Goal: Transaction & Acquisition: Purchase product/service

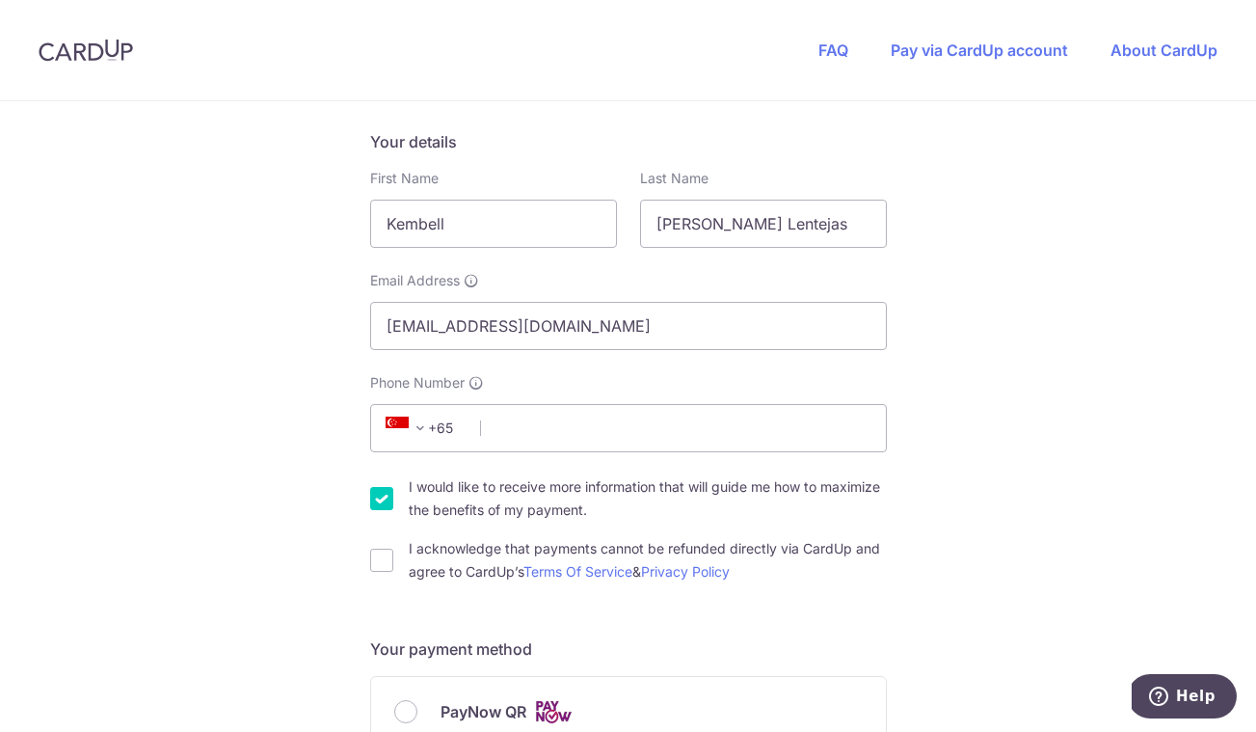
scroll to position [340, 0]
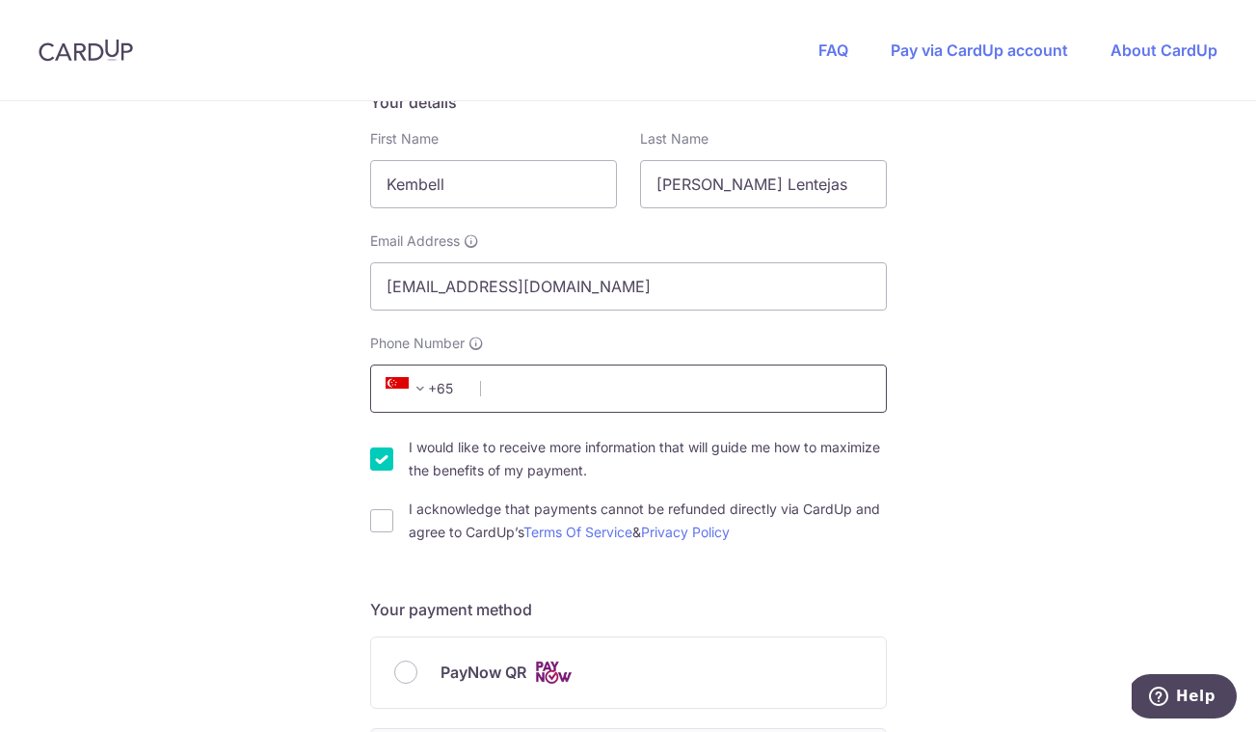
click at [552, 401] on input "Phone Number" at bounding box center [628, 388] width 517 height 48
type input "90546245"
type input "249473"
type input "[STREET_ADDRESS], 03-07"
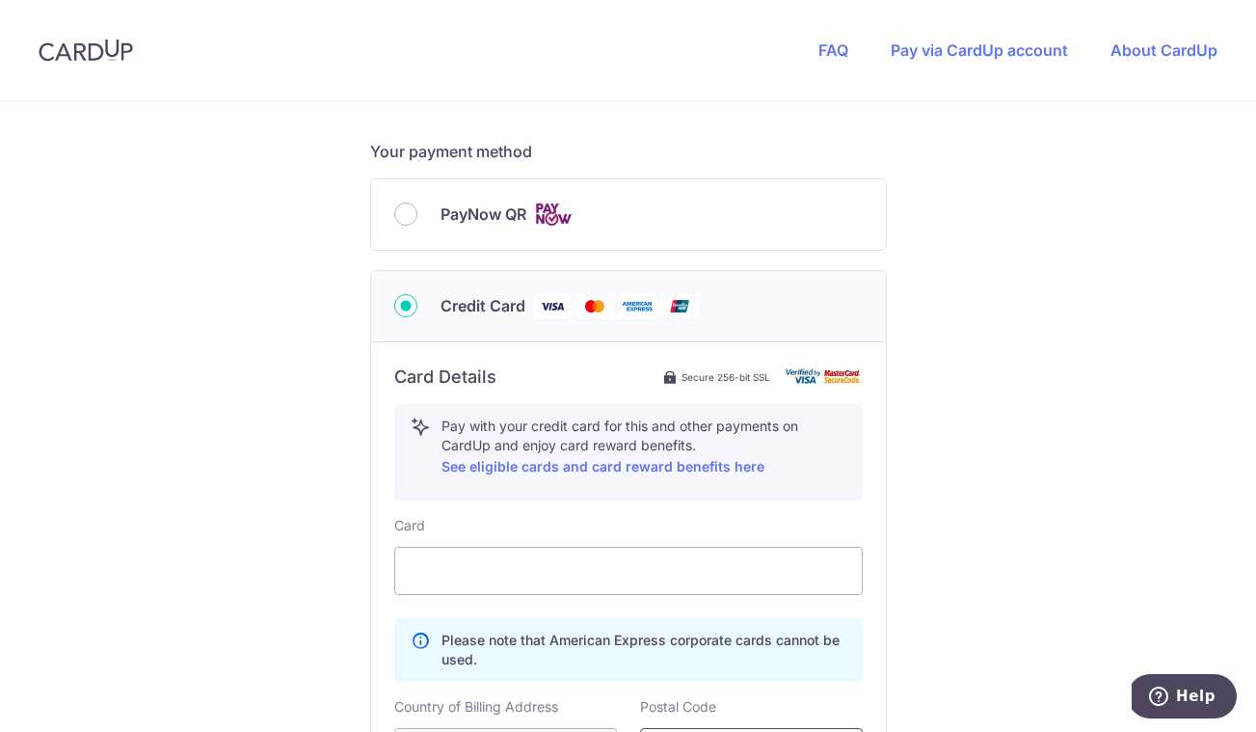
scroll to position [699, 0]
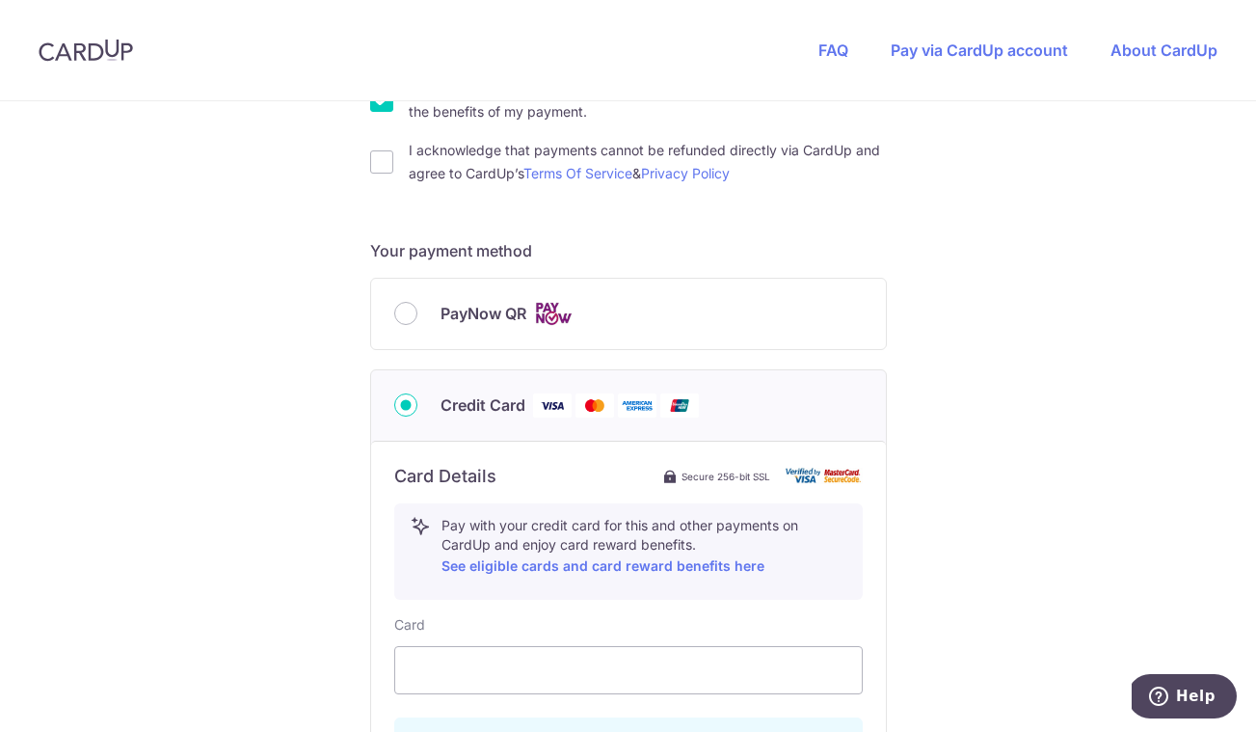
click at [537, 342] on div "PayNow QR" at bounding box center [628, 314] width 515 height 70
click at [522, 318] on label "PayNow QR" at bounding box center [652, 314] width 422 height 24
click at [418, 318] on input "PayNow QR" at bounding box center [405, 313] width 23 height 23
radio input "true"
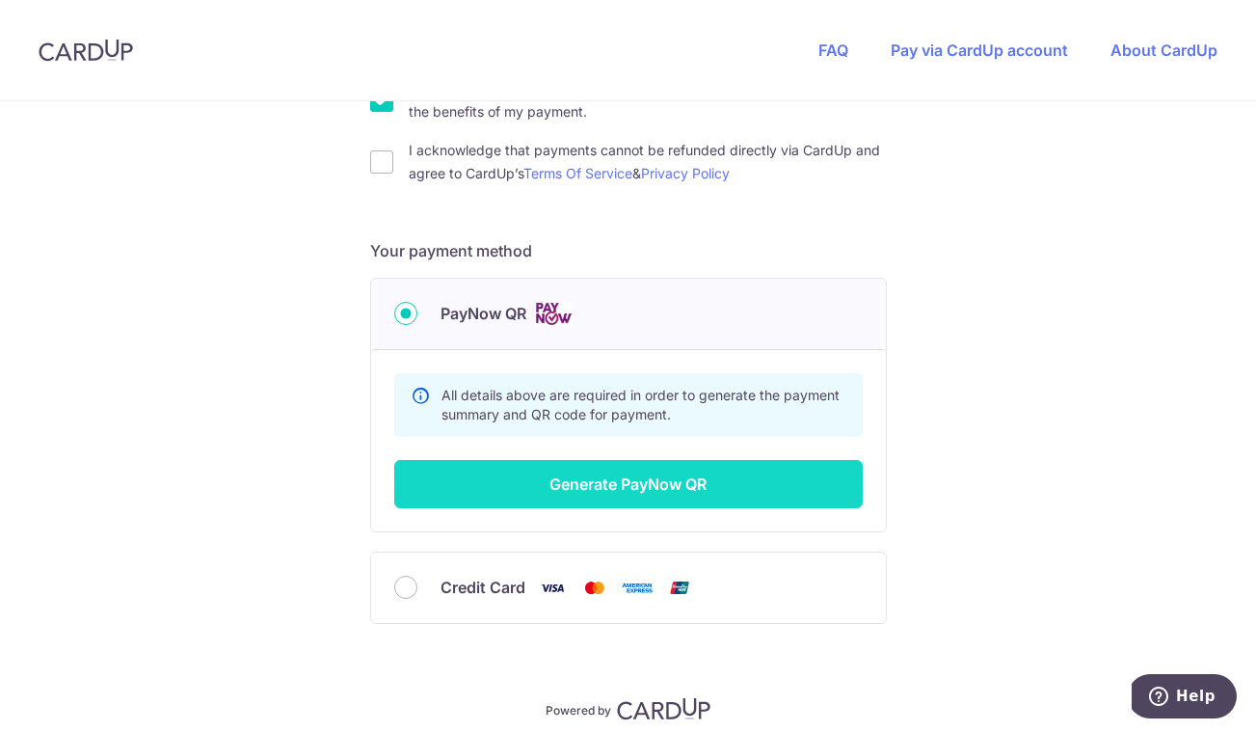
click at [531, 493] on button "Generate PayNow QR" at bounding box center [628, 484] width 469 height 48
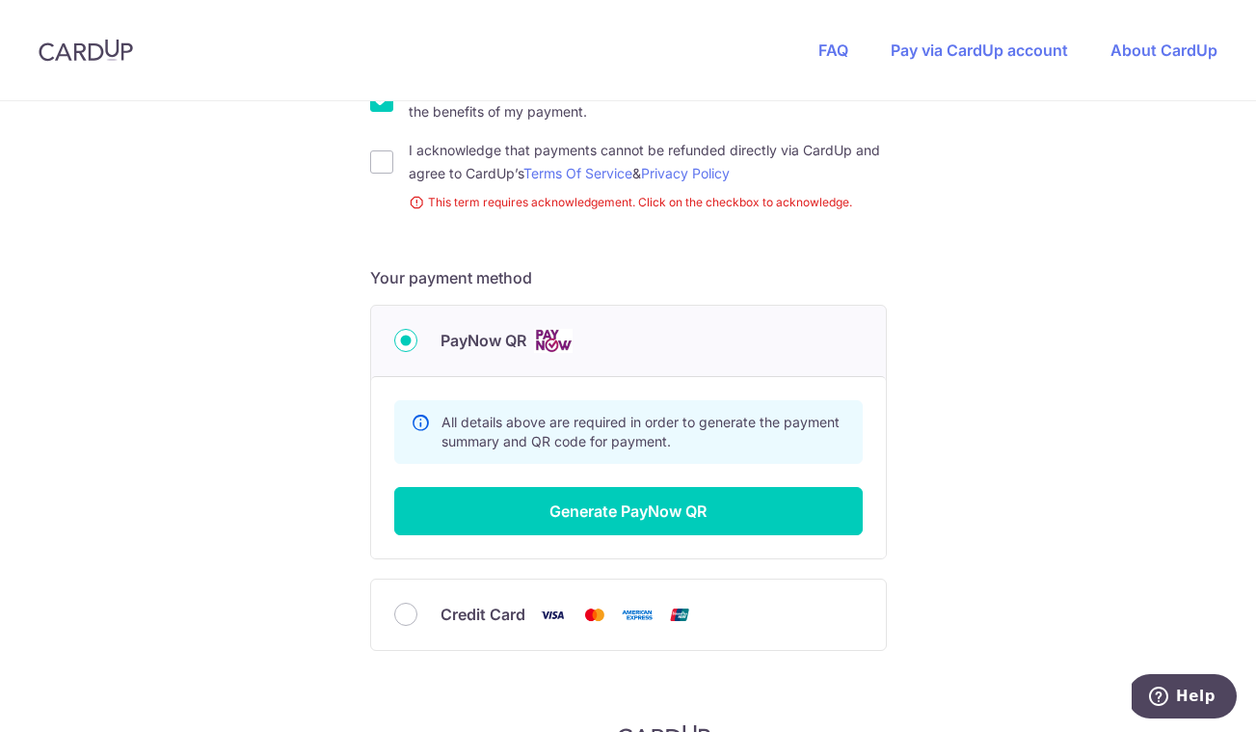
click at [362, 165] on div "You are paying HEI HOMES PTE LTD HEI HOMES PTE LTD uses CardUp to accept paymen…" at bounding box center [628, 120] width 1256 height 1436
click at [373, 164] on input "I acknowledge that payments cannot be refunded directly via CardUp and agree to…" at bounding box center [381, 161] width 23 height 23
checkbox input "true"
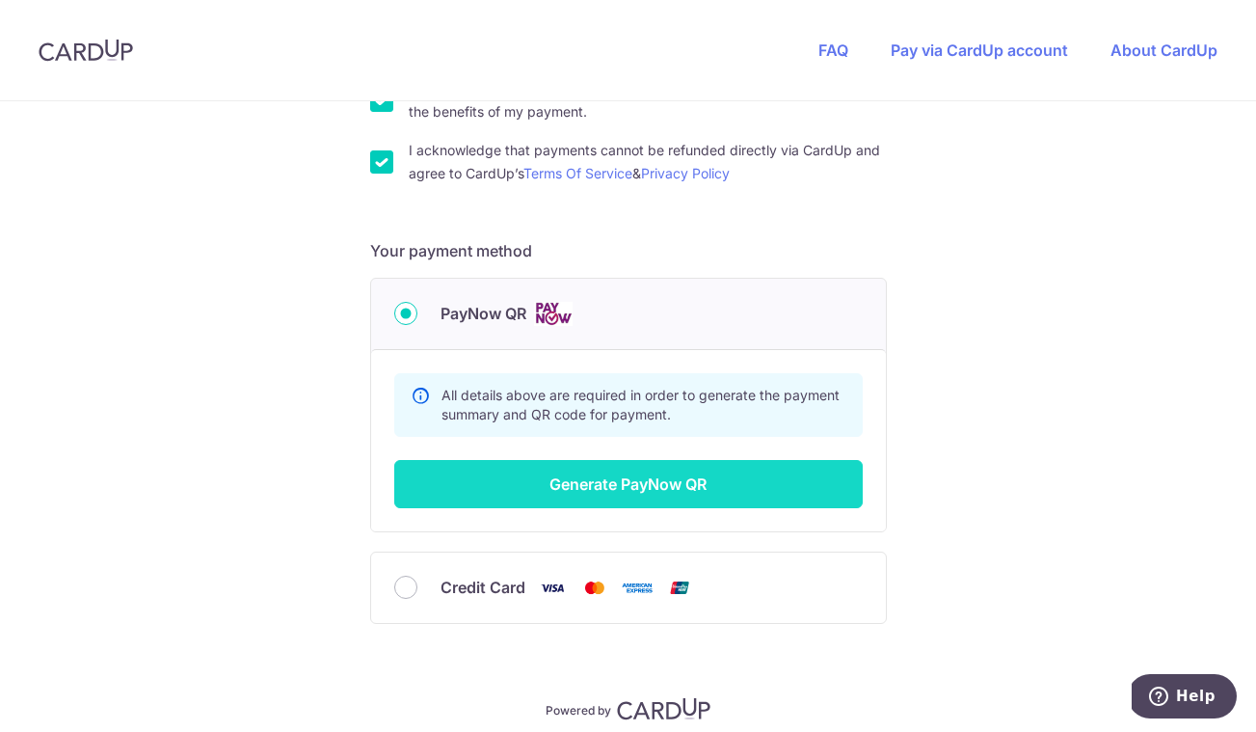
click at [619, 498] on button "Generate PayNow QR" at bounding box center [628, 484] width 469 height 48
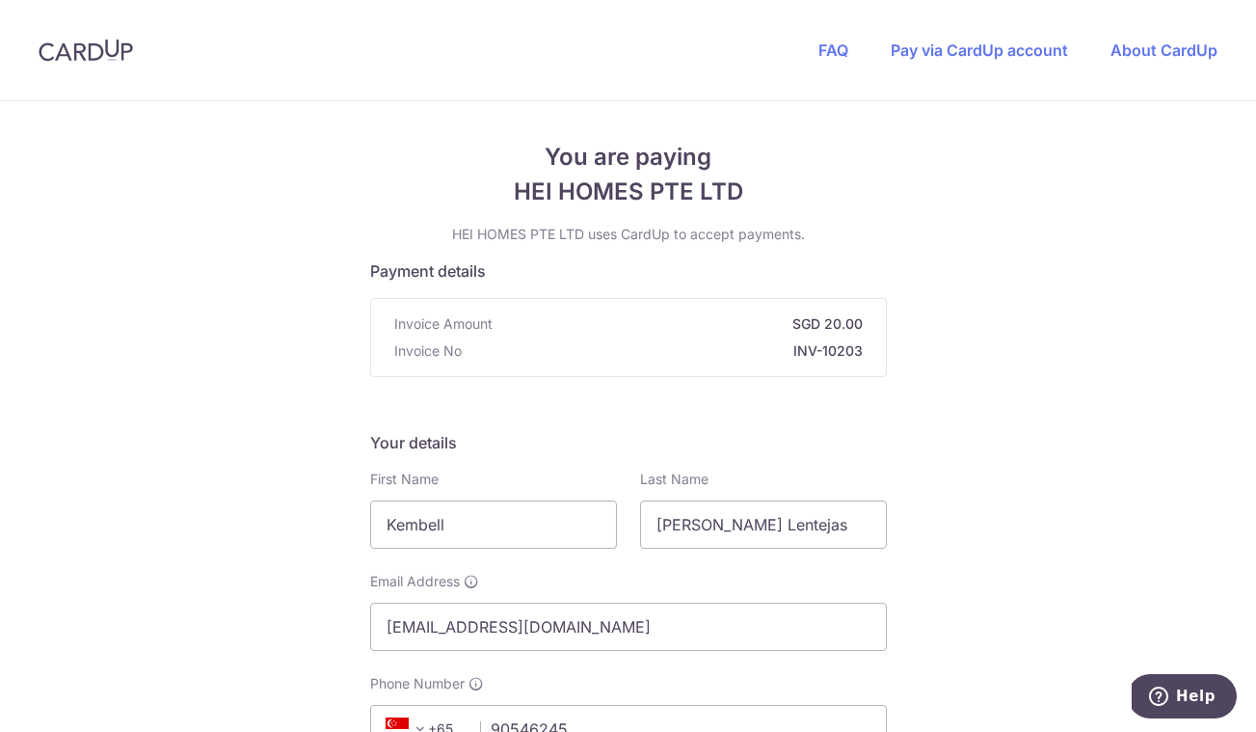
scroll to position [0, 0]
